Goal: Find specific page/section

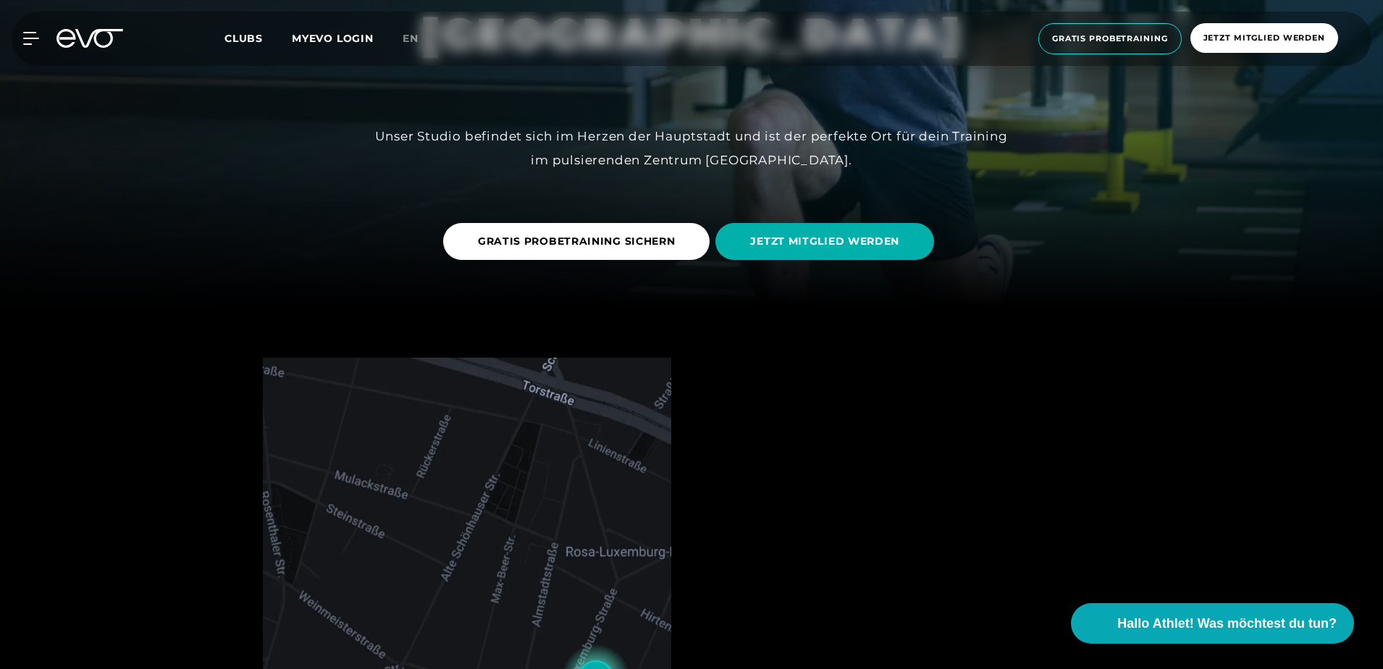
scroll to position [724, 0]
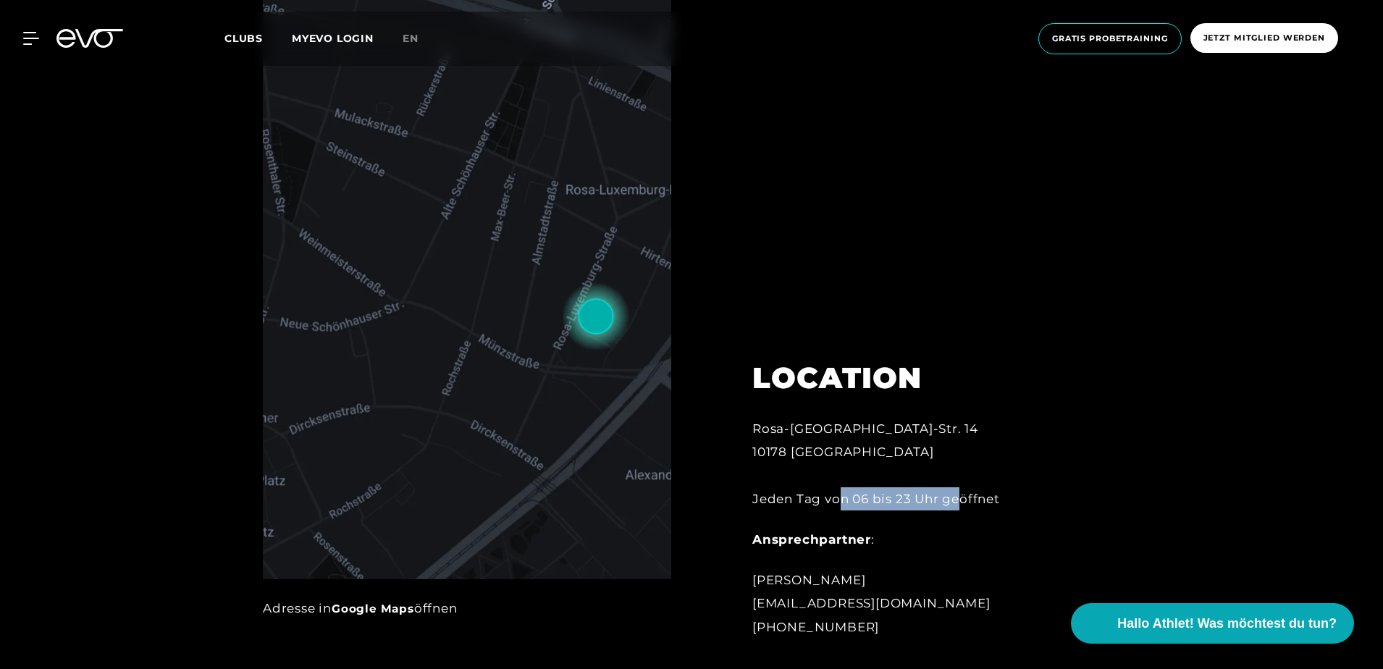
drag, startPoint x: 838, startPoint y: 498, endPoint x: 961, endPoint y: 500, distance: 122.4
click at [961, 500] on div "Rosa-[GEOGRAPHIC_DATA]-Str. 14 10178 Berlin Jeden Tag von 06 bis 23 Uhr geöffnet" at bounding box center [911, 463] width 319 height 93
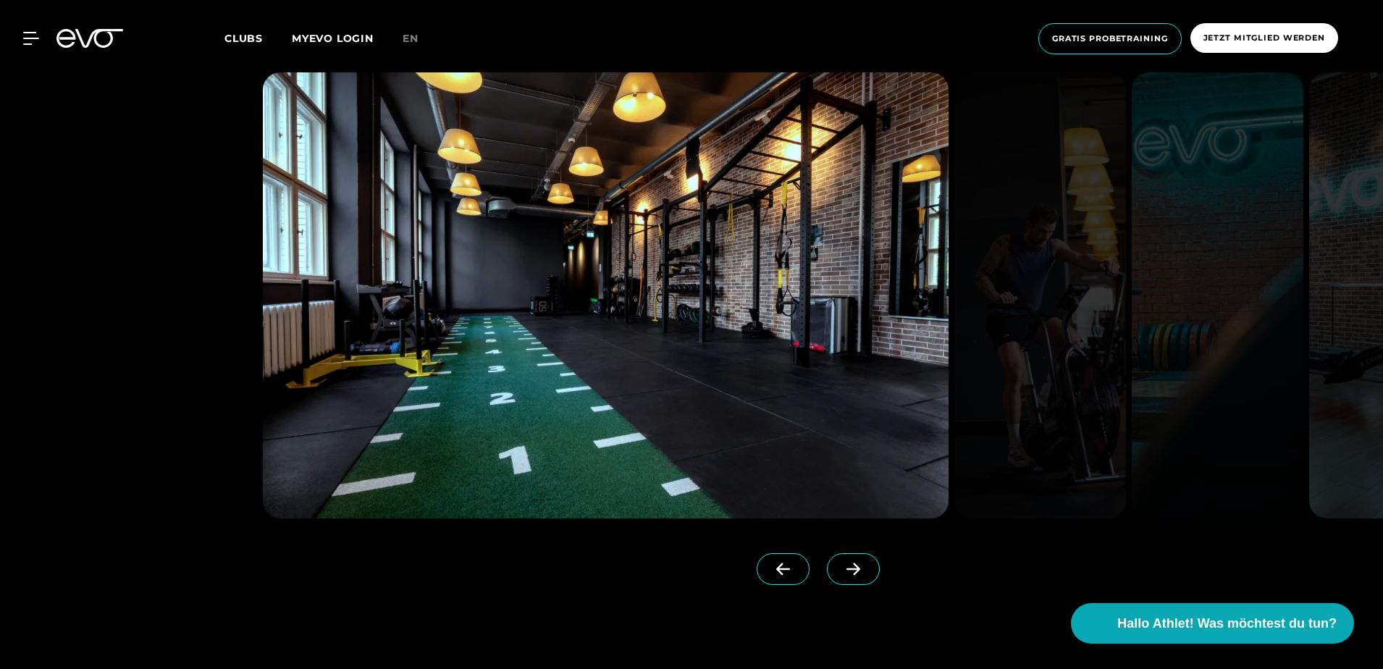
scroll to position [1448, 0]
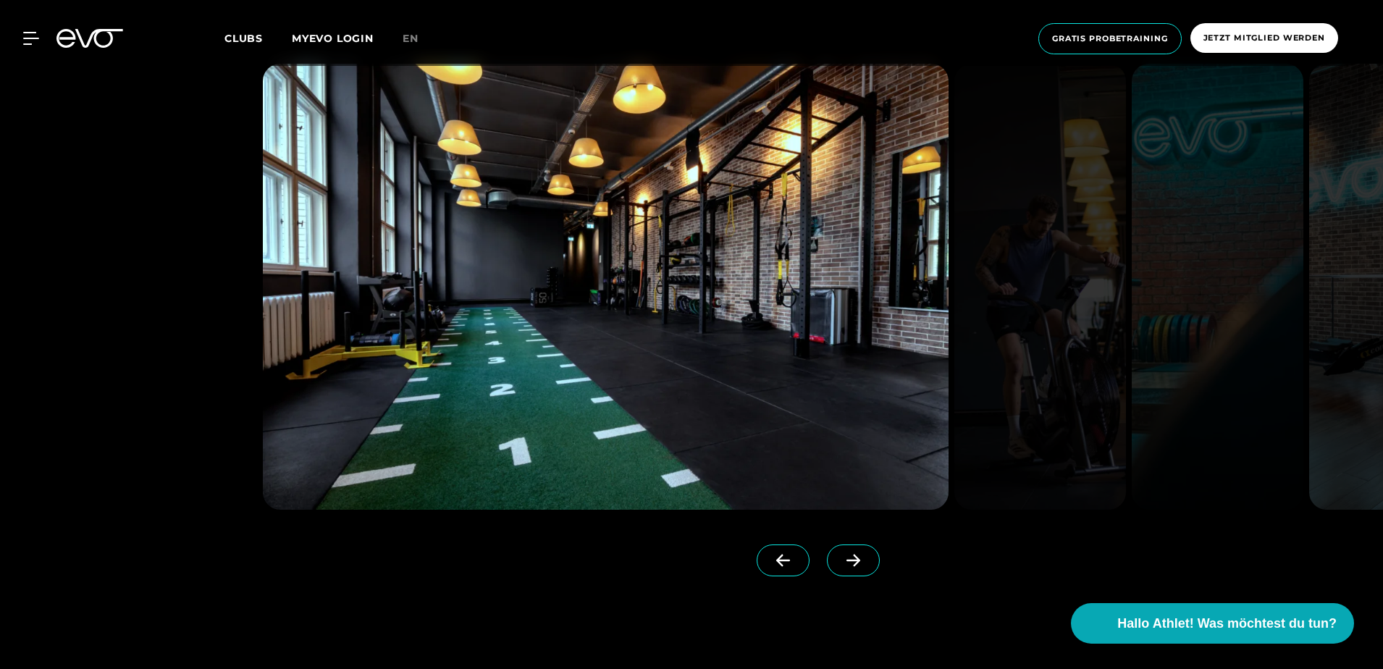
click at [841, 556] on icon at bounding box center [853, 560] width 25 height 13
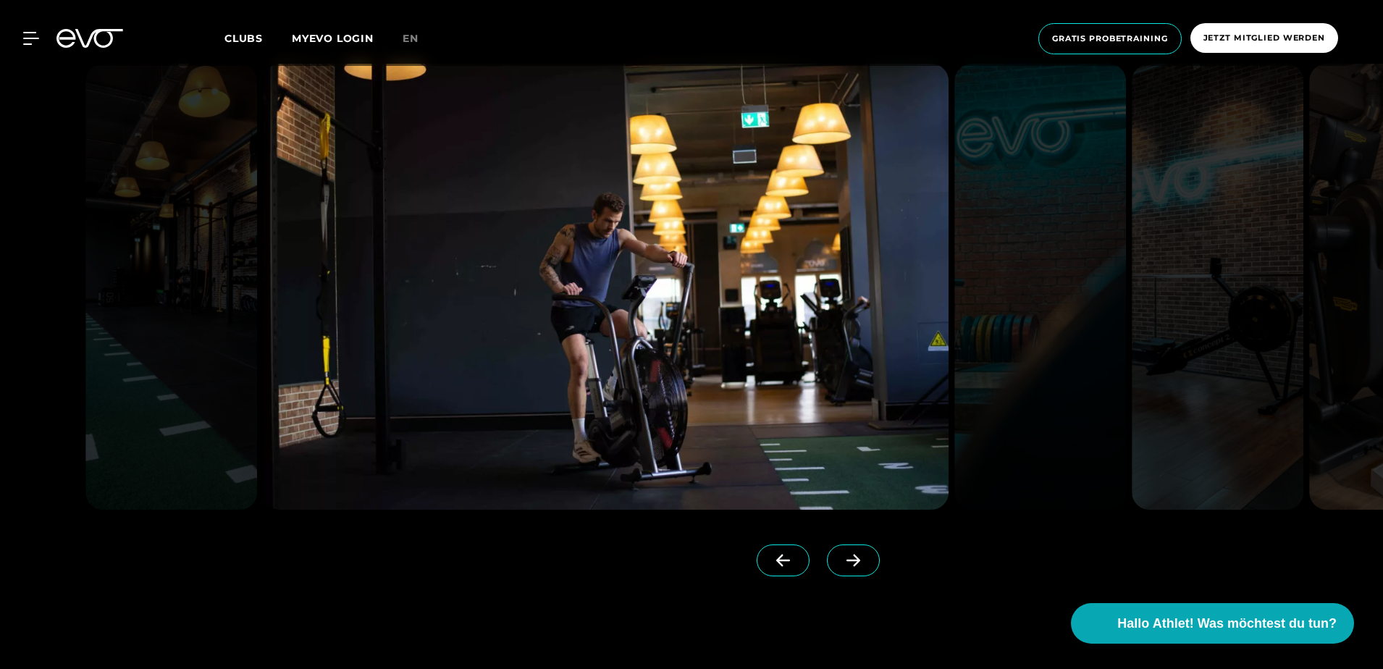
click at [841, 558] on icon at bounding box center [853, 560] width 25 height 13
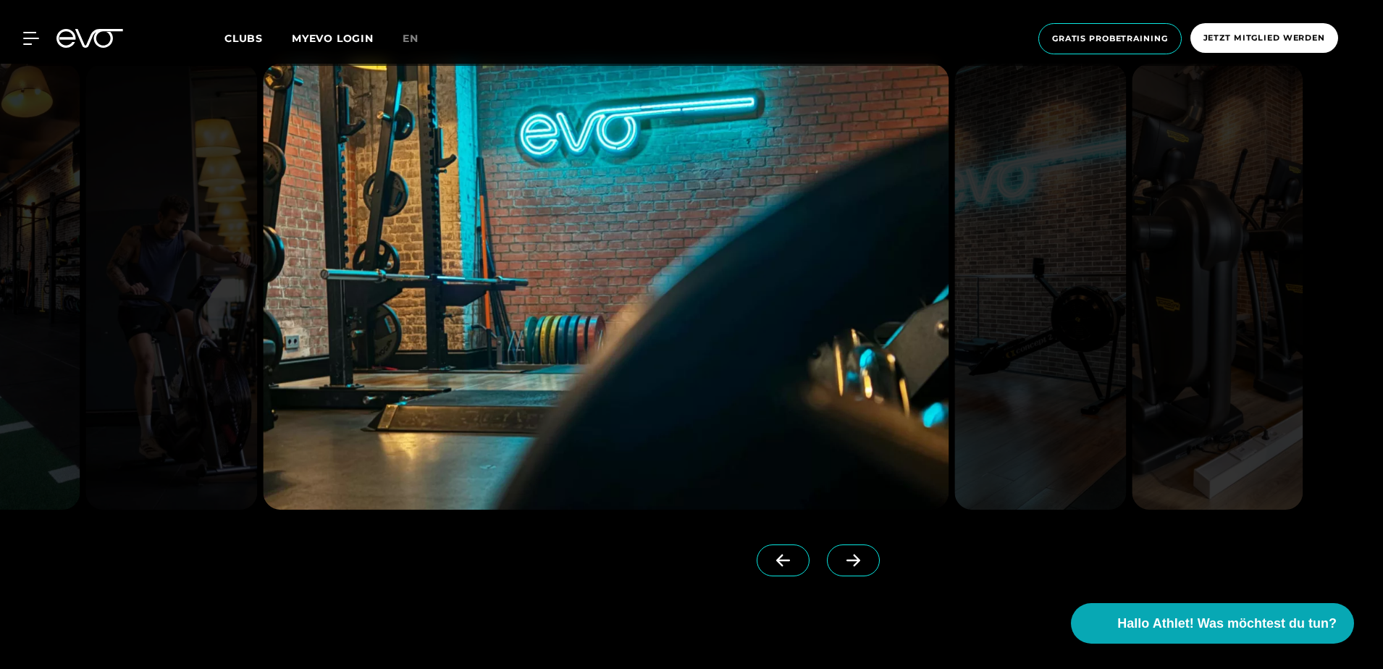
click at [841, 564] on icon at bounding box center [853, 560] width 25 height 13
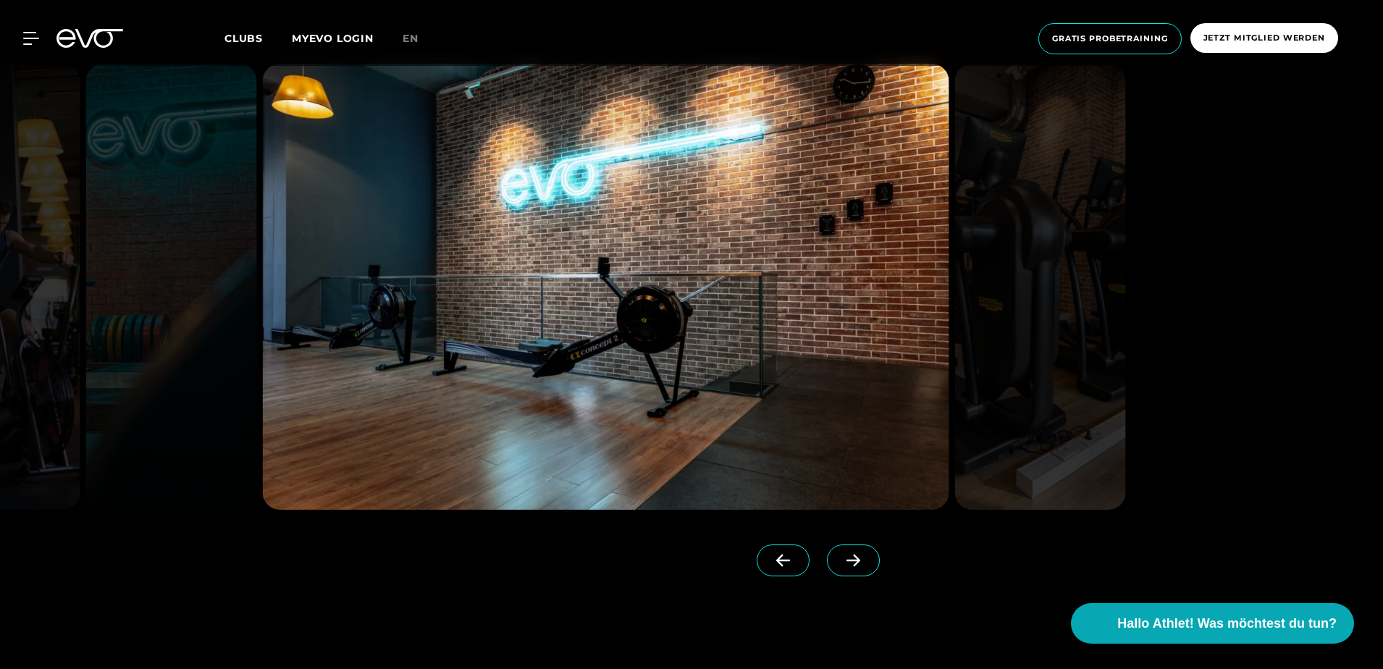
click at [841, 564] on icon at bounding box center [853, 560] width 25 height 13
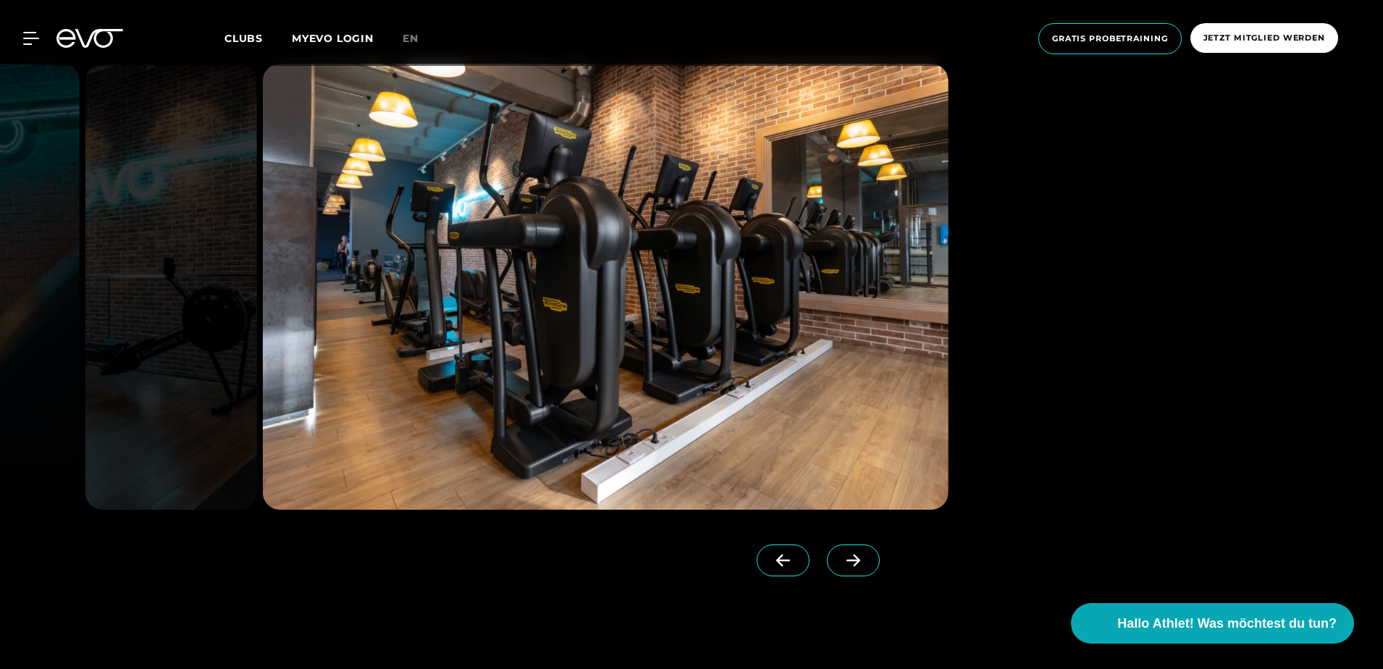
click at [841, 564] on icon at bounding box center [853, 560] width 25 height 13
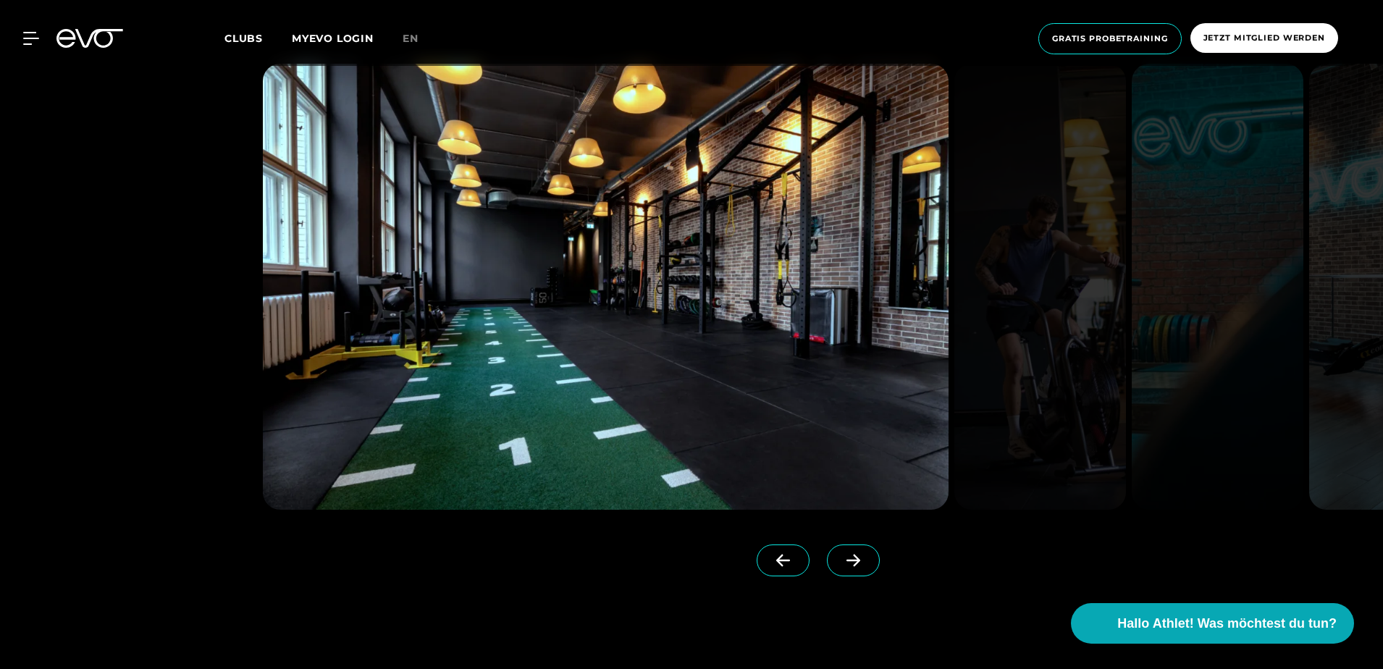
click at [841, 564] on icon at bounding box center [853, 560] width 25 height 13
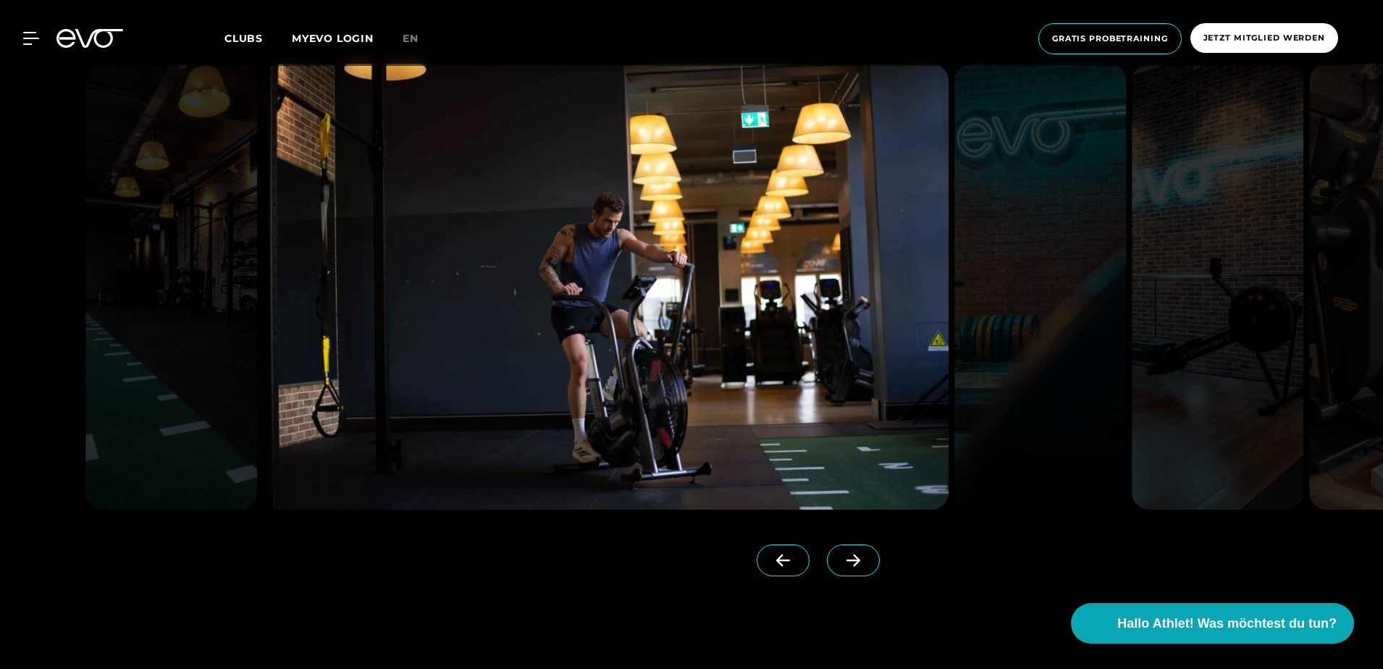
click at [841, 564] on icon at bounding box center [853, 560] width 25 height 13
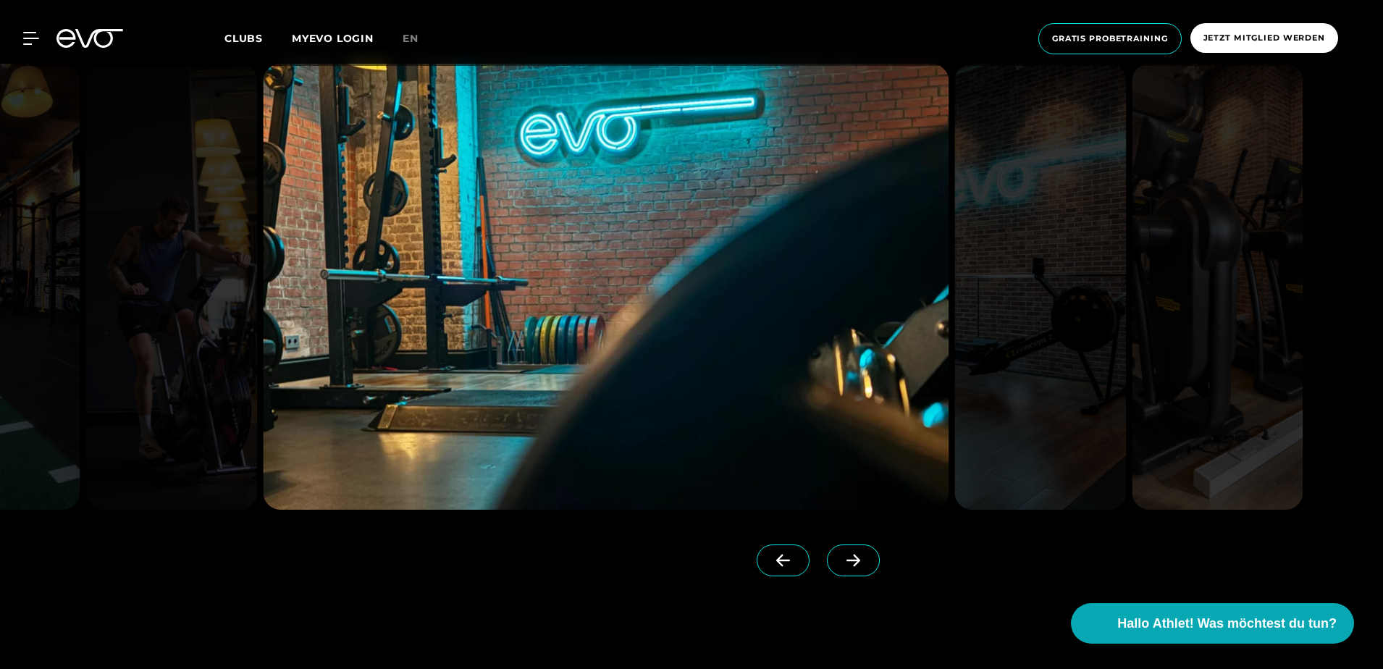
click at [841, 564] on icon at bounding box center [853, 560] width 25 height 13
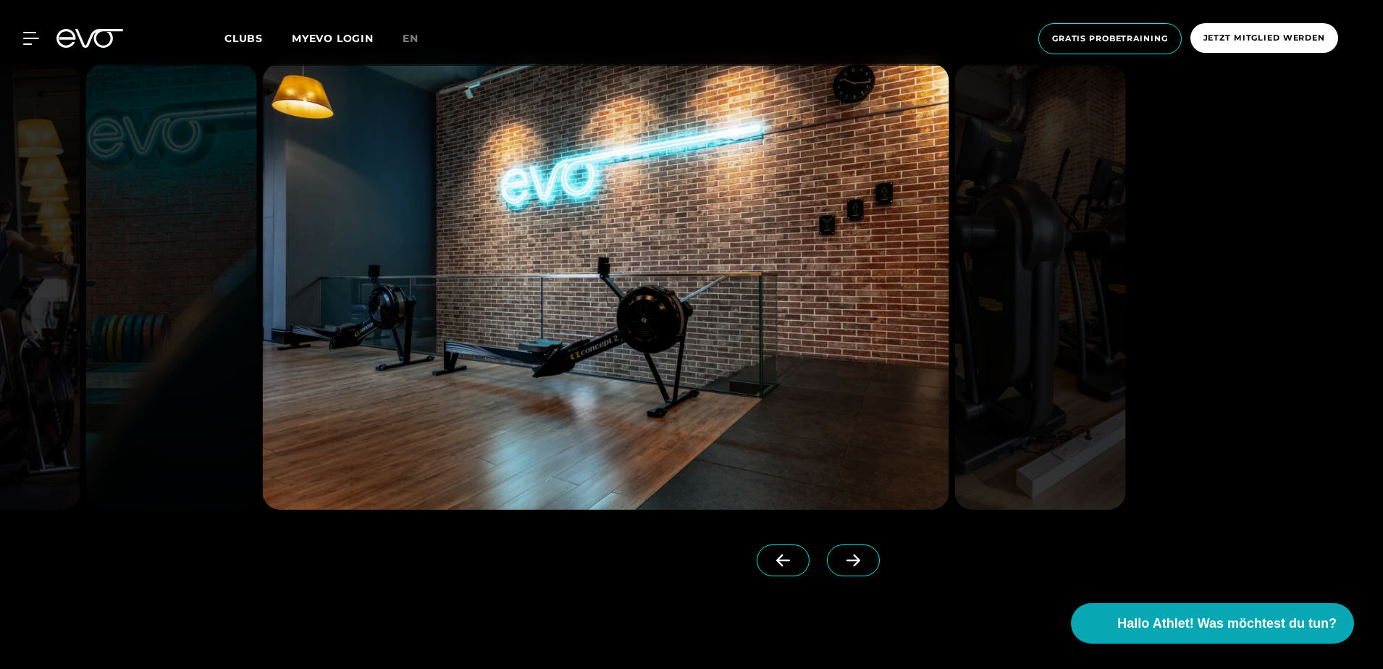
click at [841, 564] on icon at bounding box center [853, 560] width 25 height 13
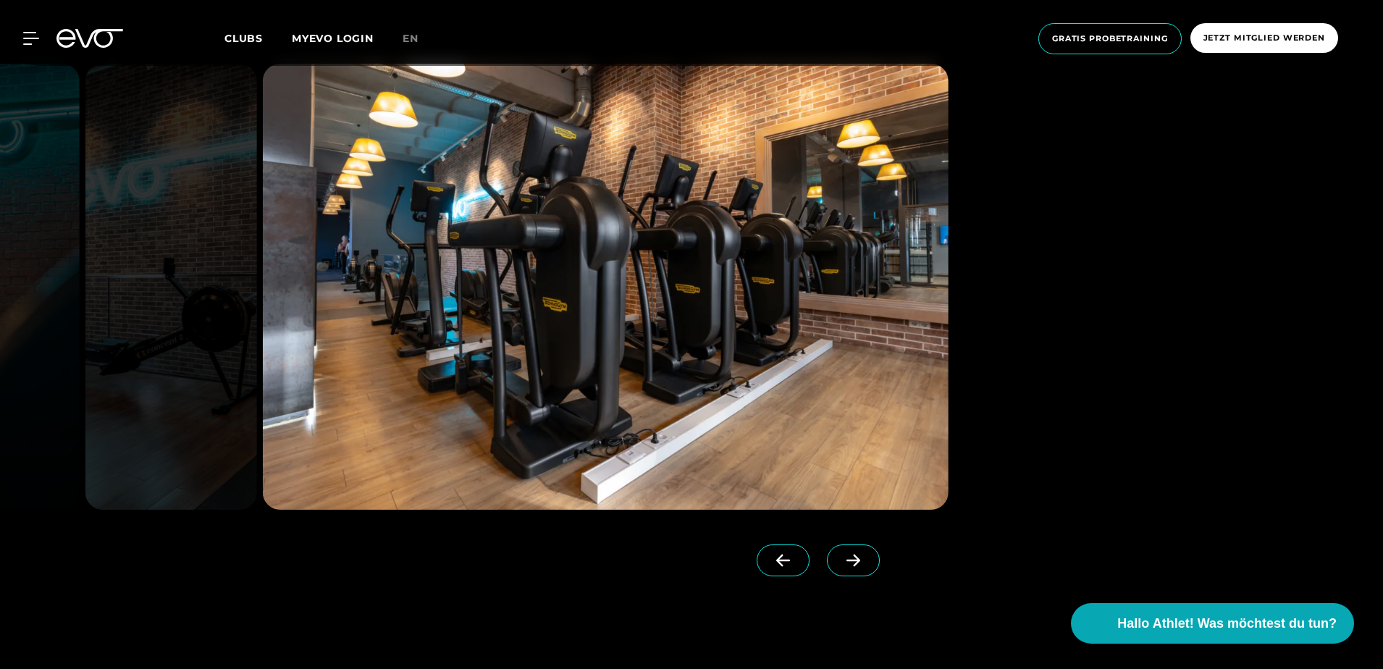
click at [841, 564] on icon at bounding box center [853, 560] width 25 height 13
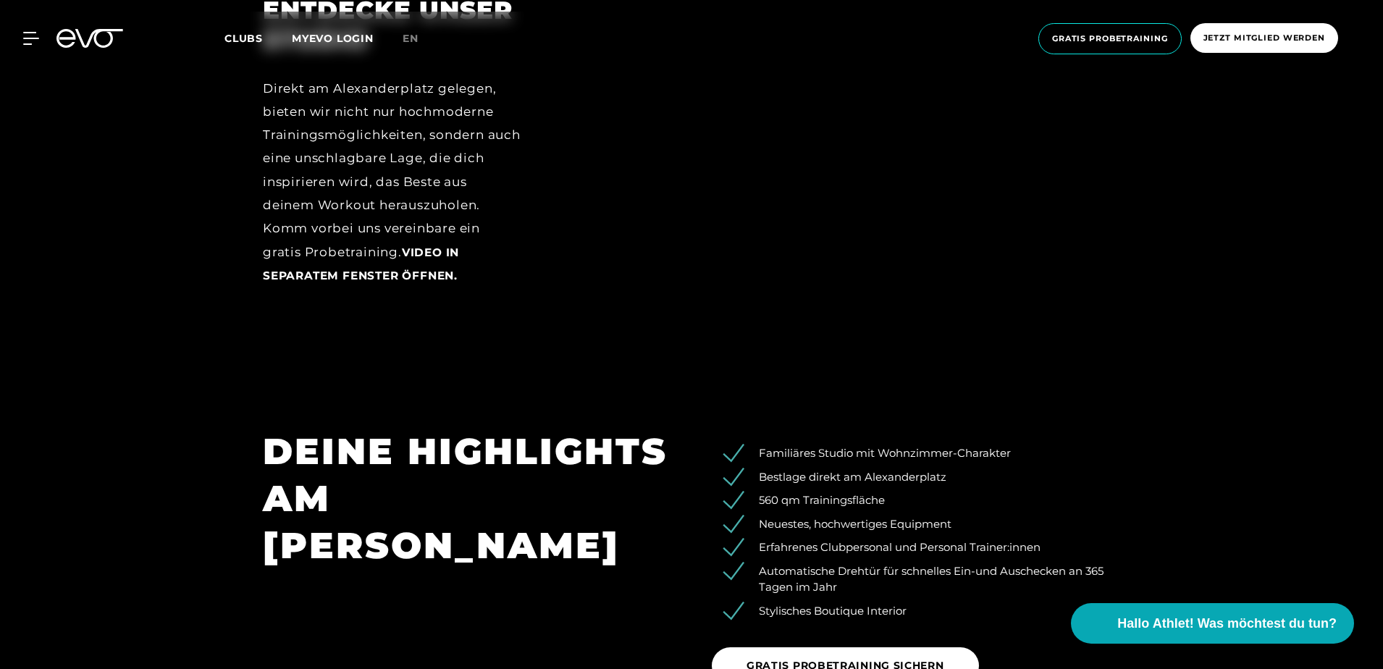
scroll to position [2172, 0]
